Goal: Navigation & Orientation: Find specific page/section

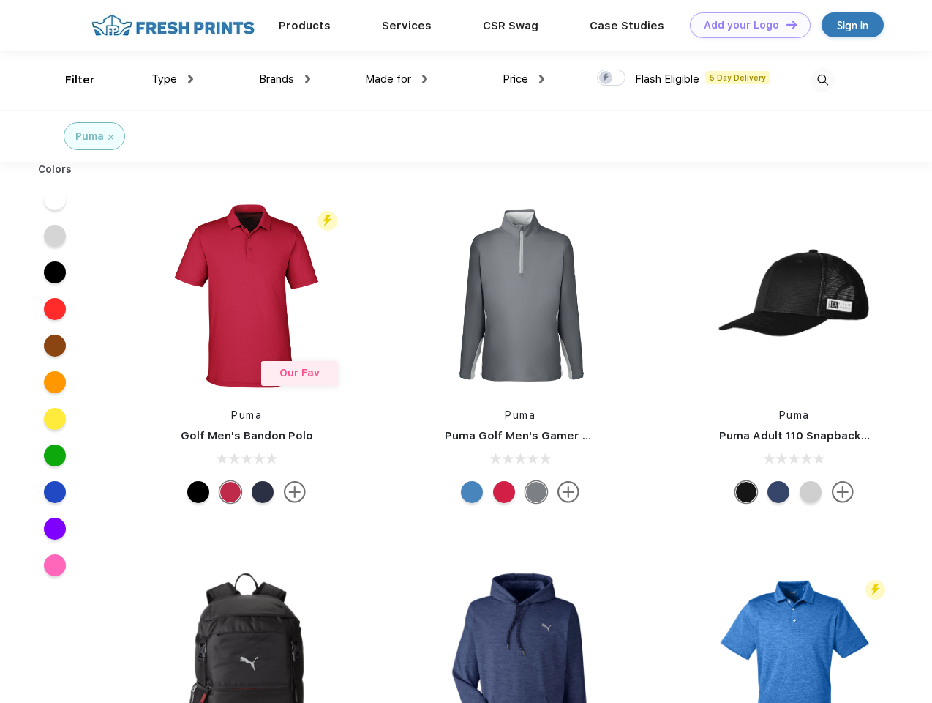
click at [745, 25] on link "Add your Logo Design Tool" at bounding box center [750, 25] width 121 height 26
click at [0, 0] on div "Design Tool" at bounding box center [0, 0] width 0 height 0
click at [785, 24] on link "Add your Logo Design Tool" at bounding box center [750, 25] width 121 height 26
click at [70, 80] on div "Filter" at bounding box center [80, 80] width 30 height 17
click at [173, 79] on span "Type" at bounding box center [165, 78] width 26 height 13
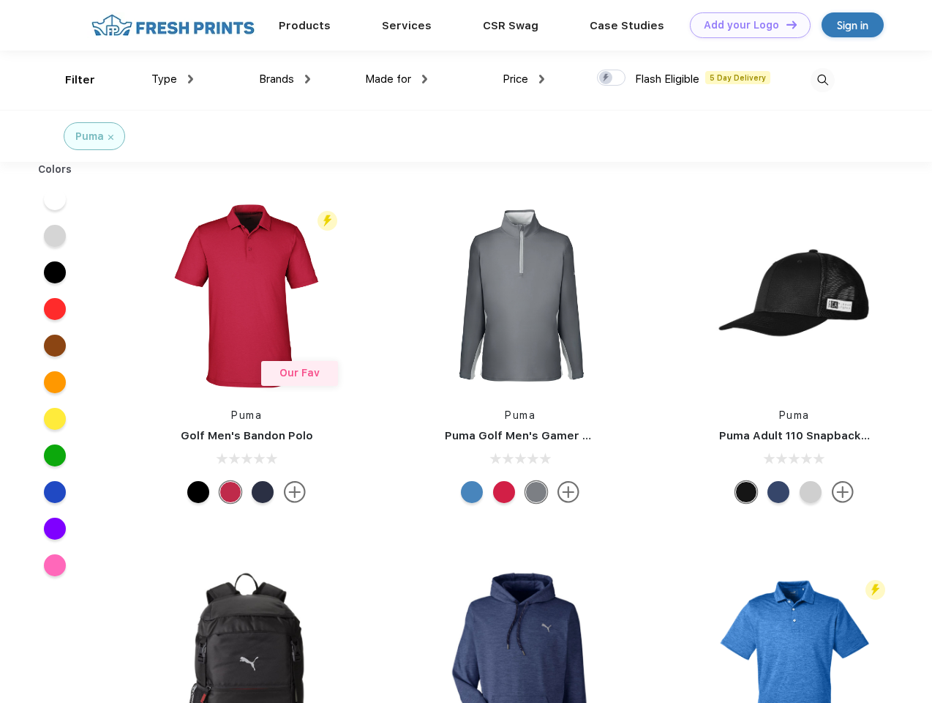
click at [285, 79] on span "Brands" at bounding box center [276, 78] width 35 height 13
click at [397, 79] on span "Made for" at bounding box center [388, 78] width 46 height 13
click at [524, 79] on span "Price" at bounding box center [516, 78] width 26 height 13
click at [612, 78] on div at bounding box center [611, 78] width 29 height 16
click at [607, 78] on input "checkbox" at bounding box center [602, 74] width 10 height 10
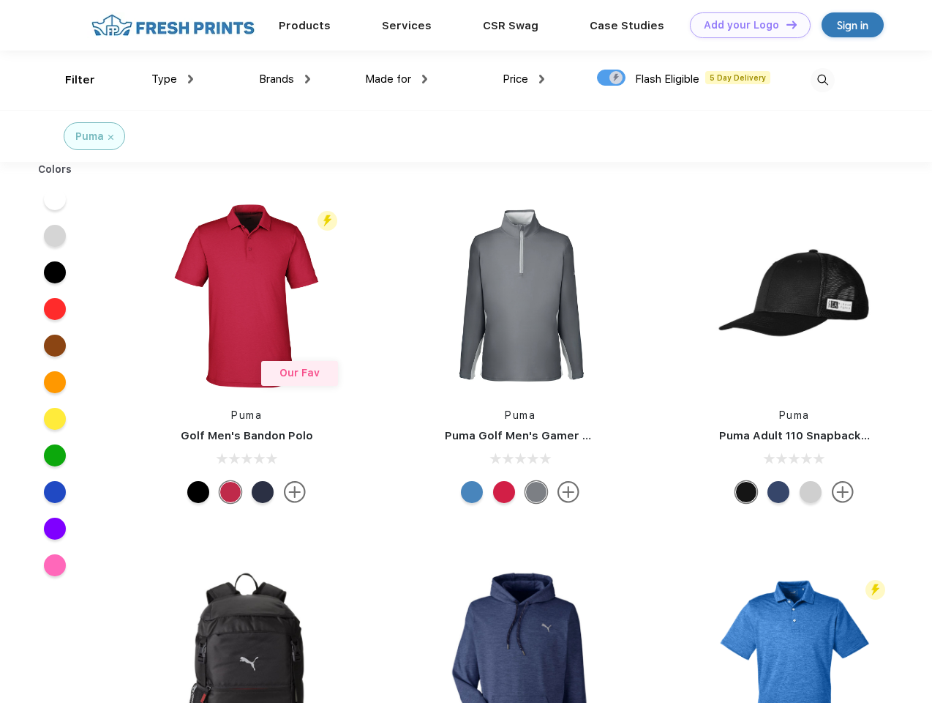
click at [823, 80] on img at bounding box center [823, 80] width 24 height 24
